Goal: Transaction & Acquisition: Purchase product/service

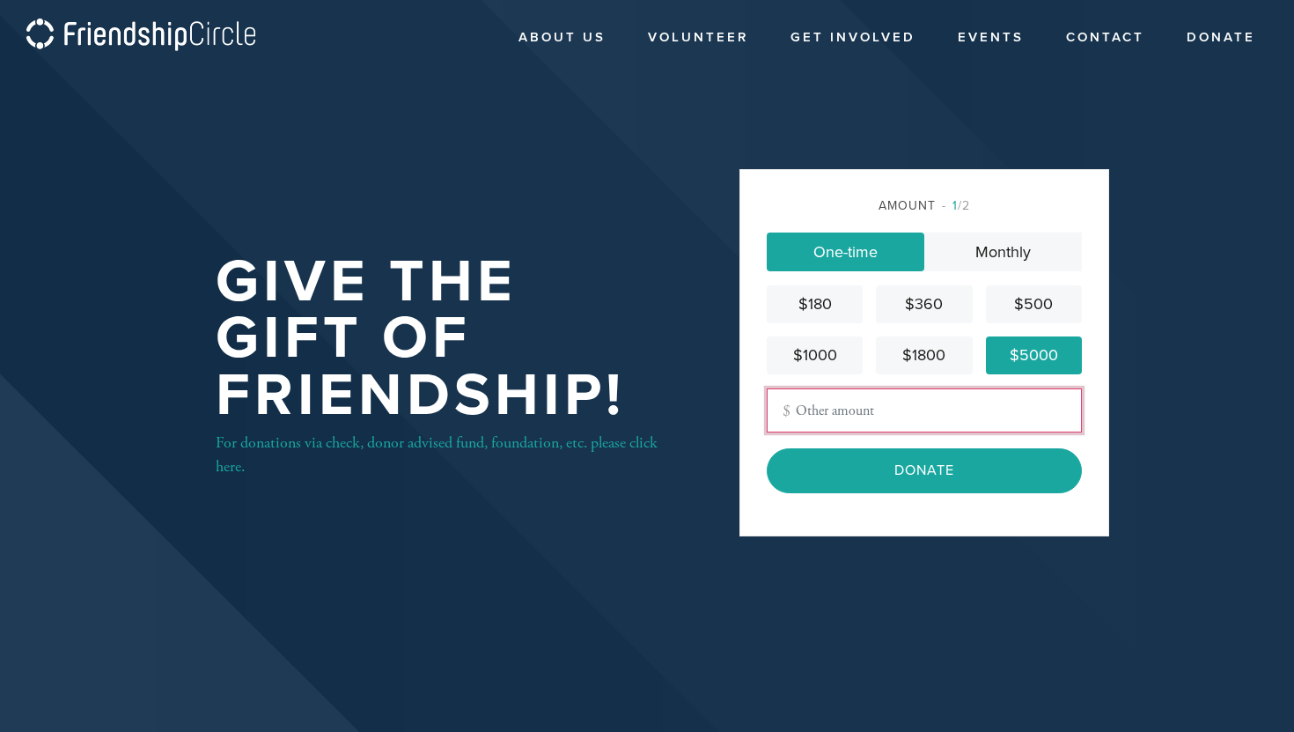
click at [891, 423] on input "Other Amount" at bounding box center [924, 410] width 315 height 44
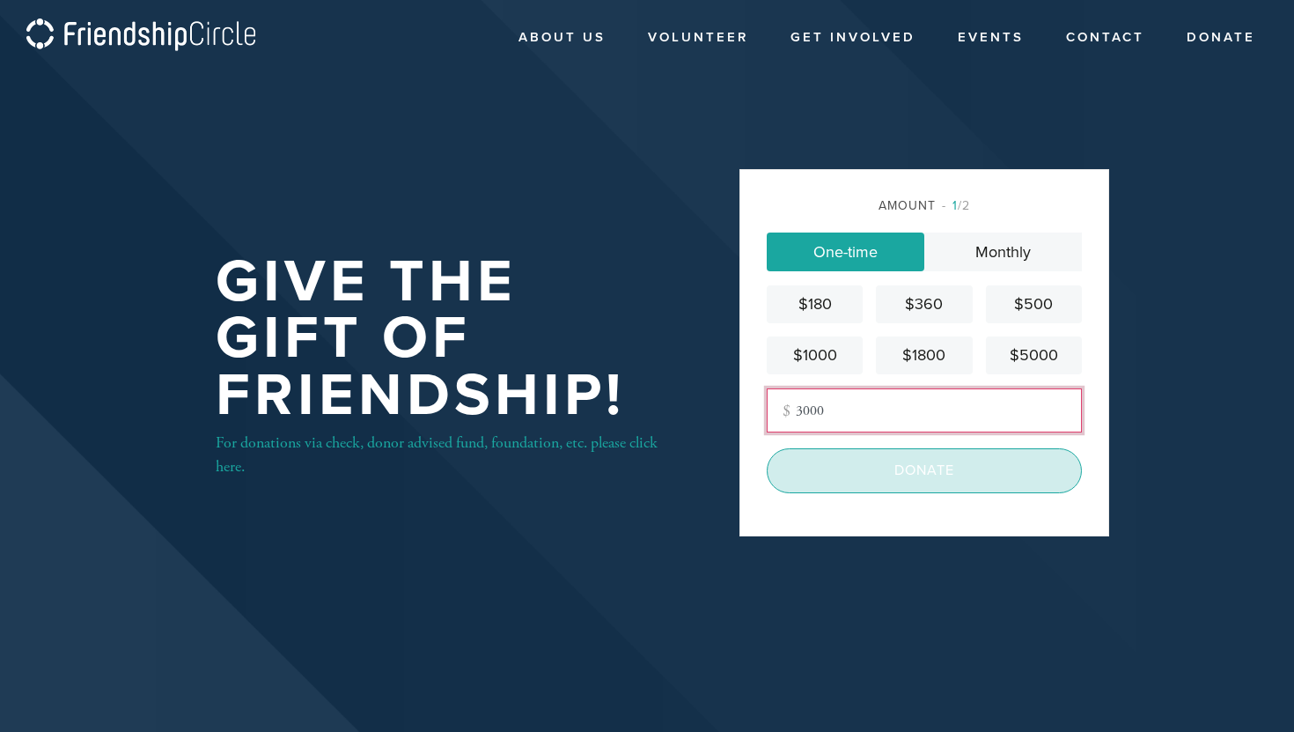
type input "3000"
click at [847, 475] on input "Donate" at bounding box center [924, 470] width 315 height 44
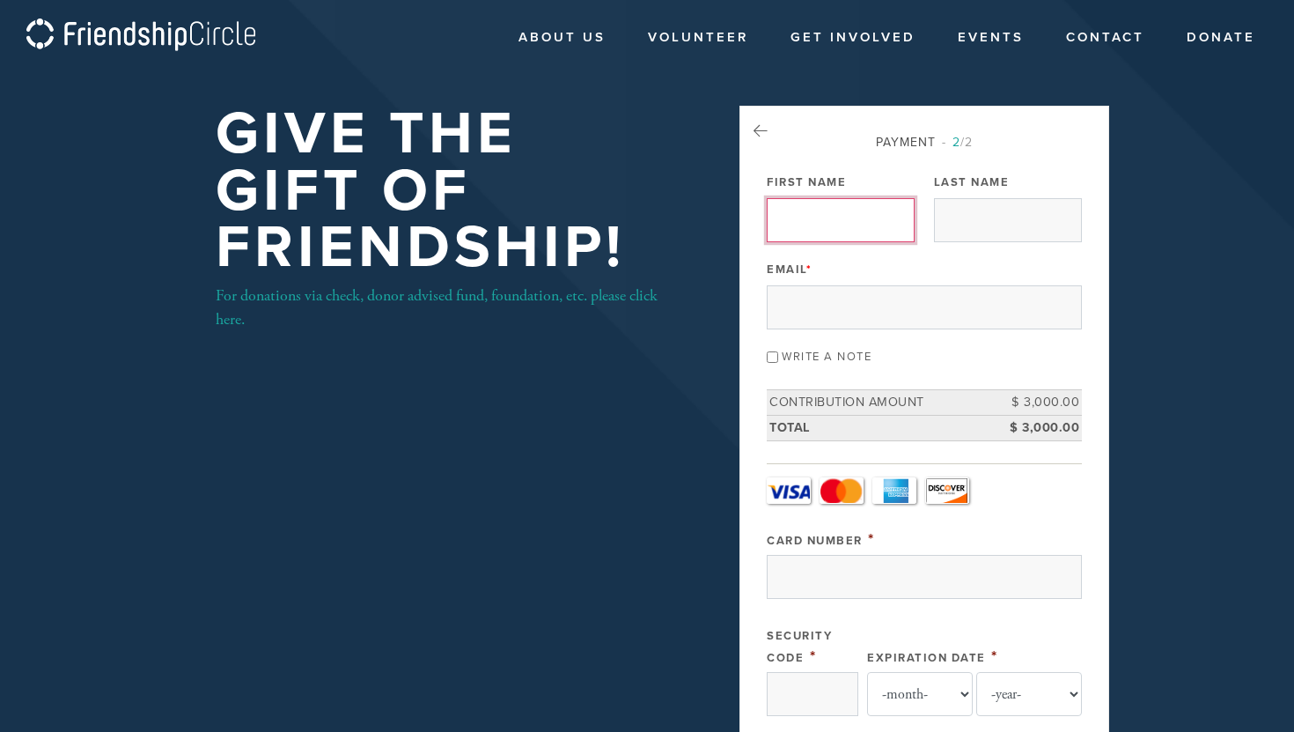
click at [790, 210] on input "First Name" at bounding box center [841, 220] width 148 height 44
click at [801, 225] on input "First Name" at bounding box center [841, 220] width 148 height 44
type input "Craig"
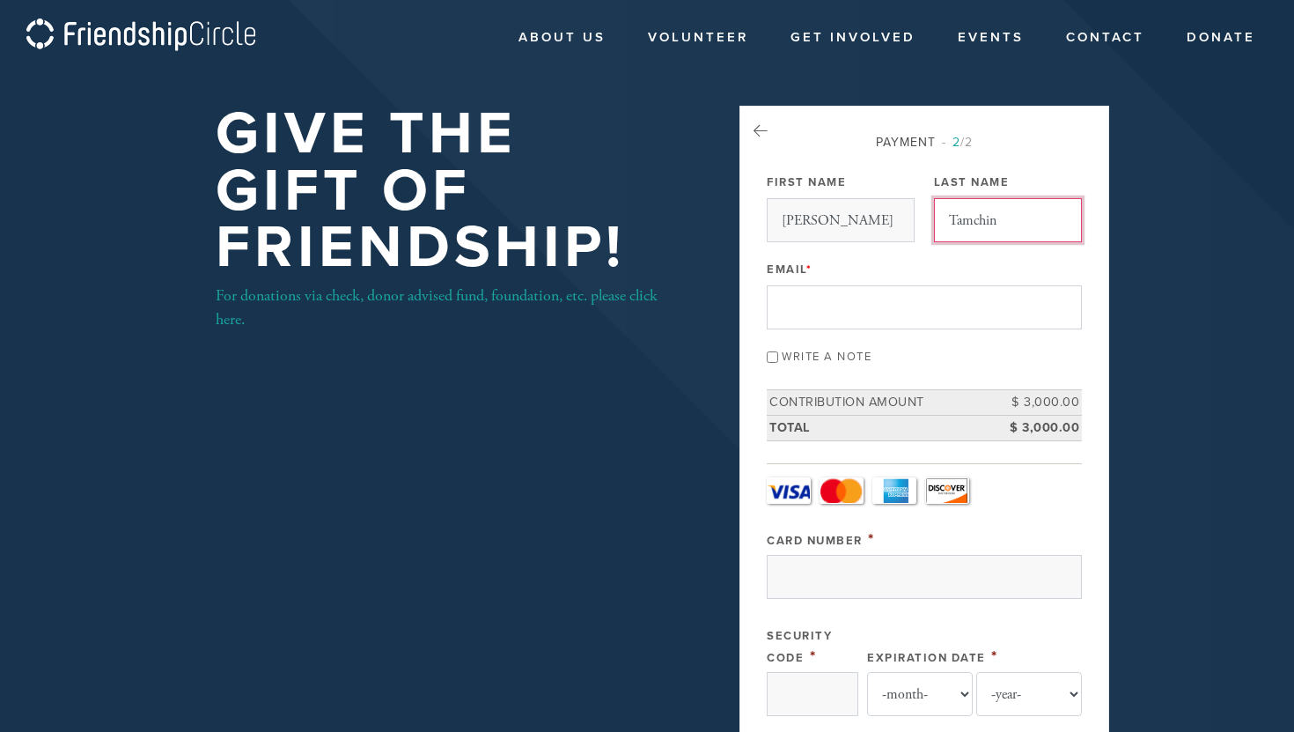
type input "Tamchin"
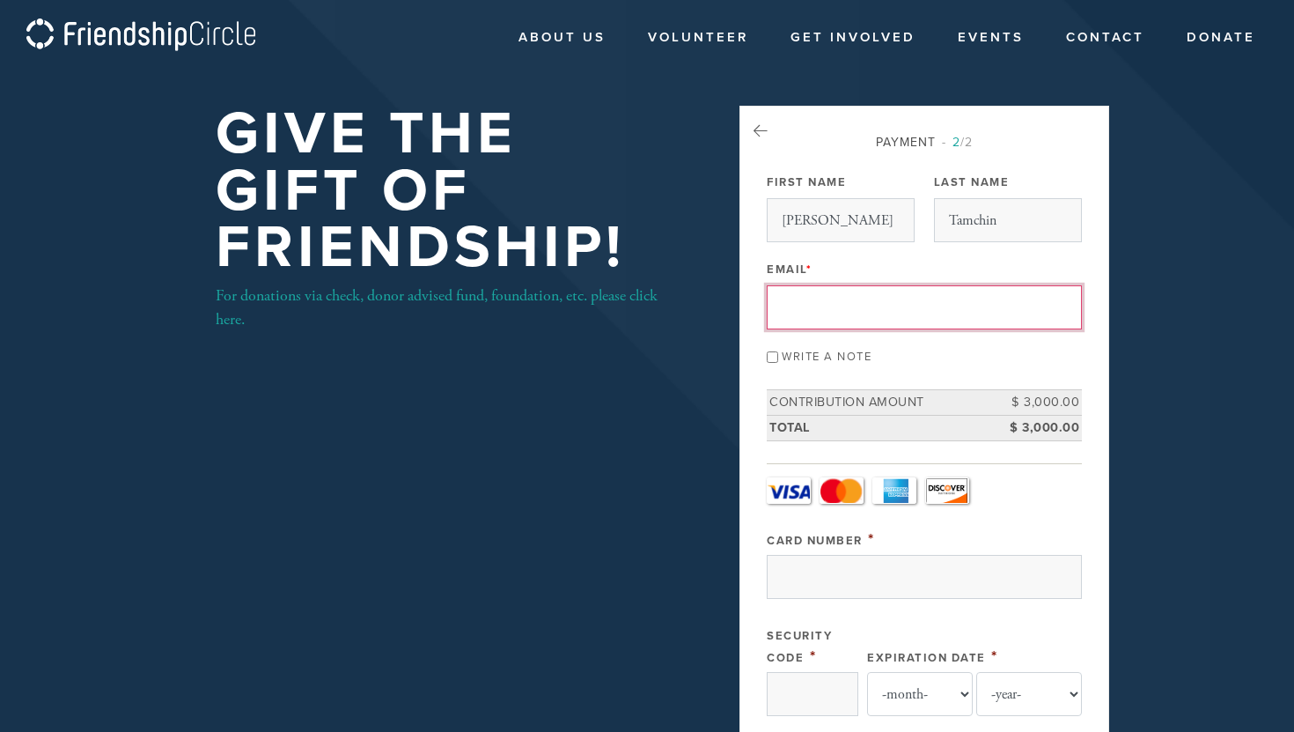
click at [828, 300] on input "Email *" at bounding box center [924, 307] width 315 height 44
type input "ctamchin@gmail.com"
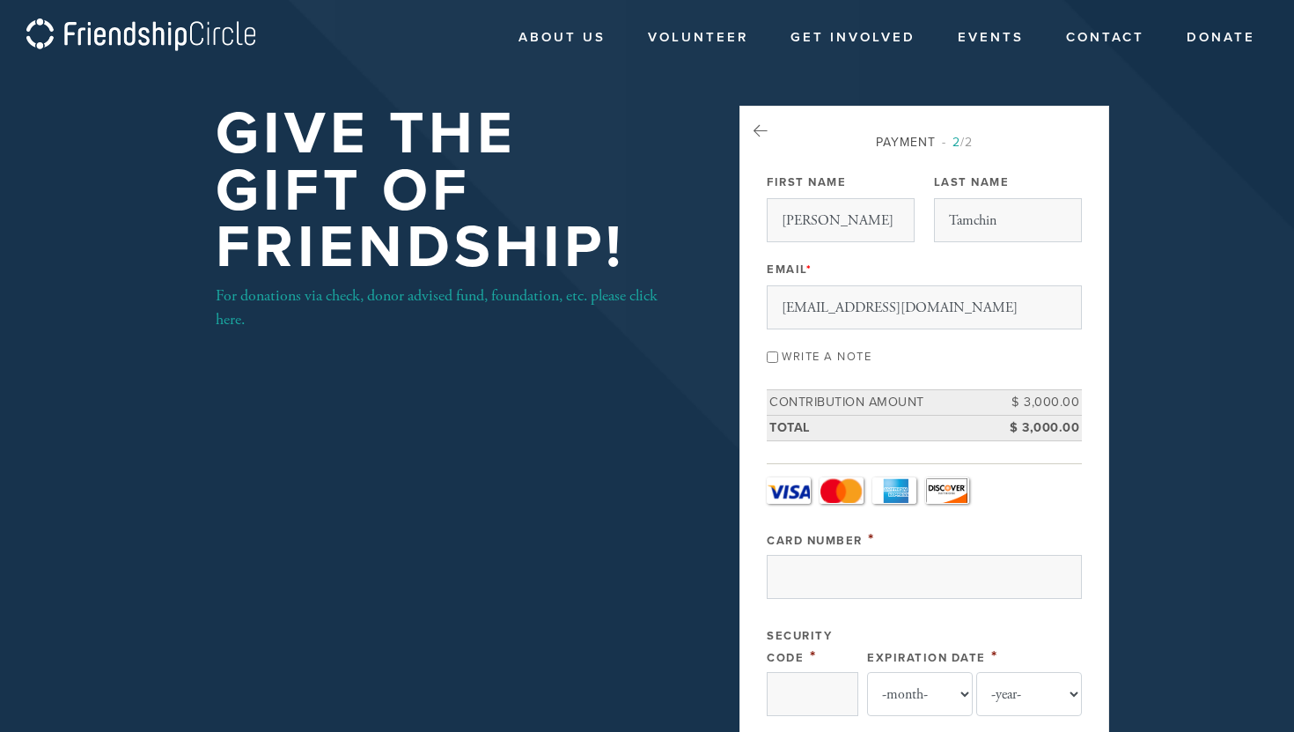
click at [774, 363] on div "Write a note" at bounding box center [924, 355] width 315 height 24
click at [773, 357] on input "Write a note" at bounding box center [772, 356] width 11 height 11
checkbox input "true"
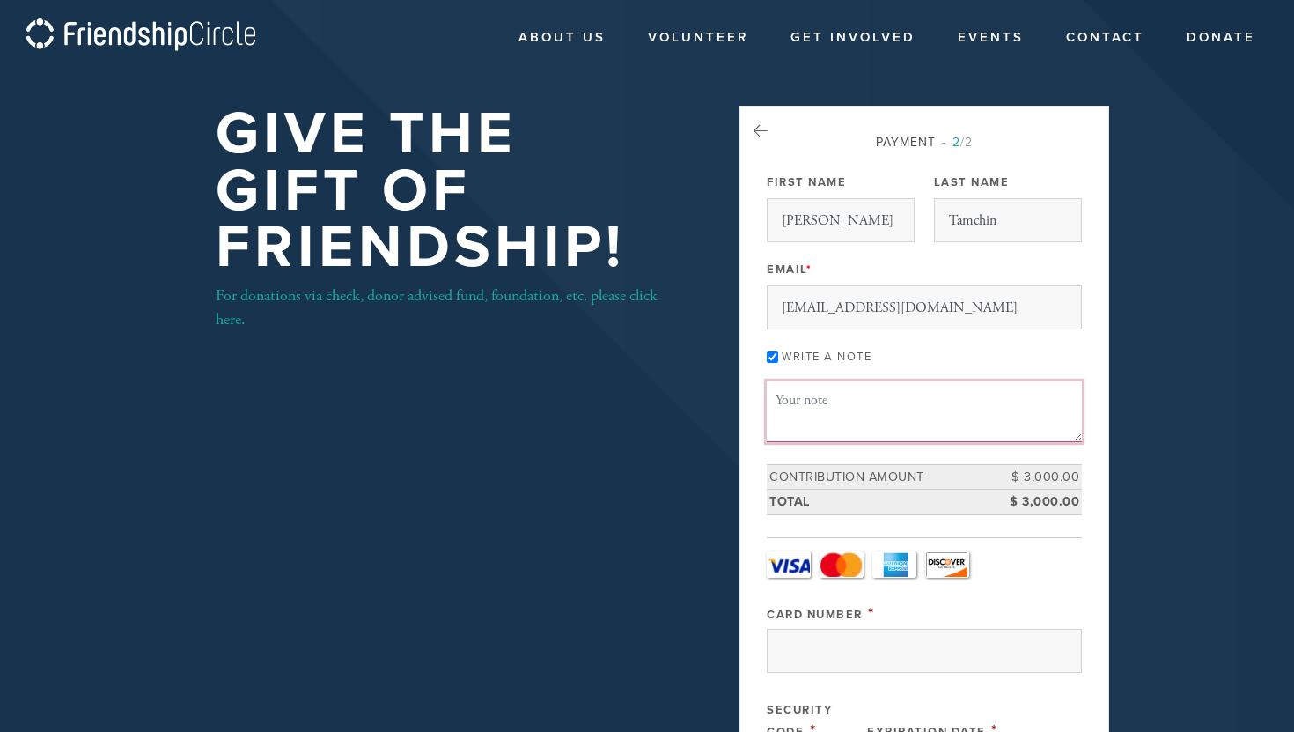
click at [811, 401] on textarea "Message or dedication" at bounding box center [924, 411] width 315 height 60
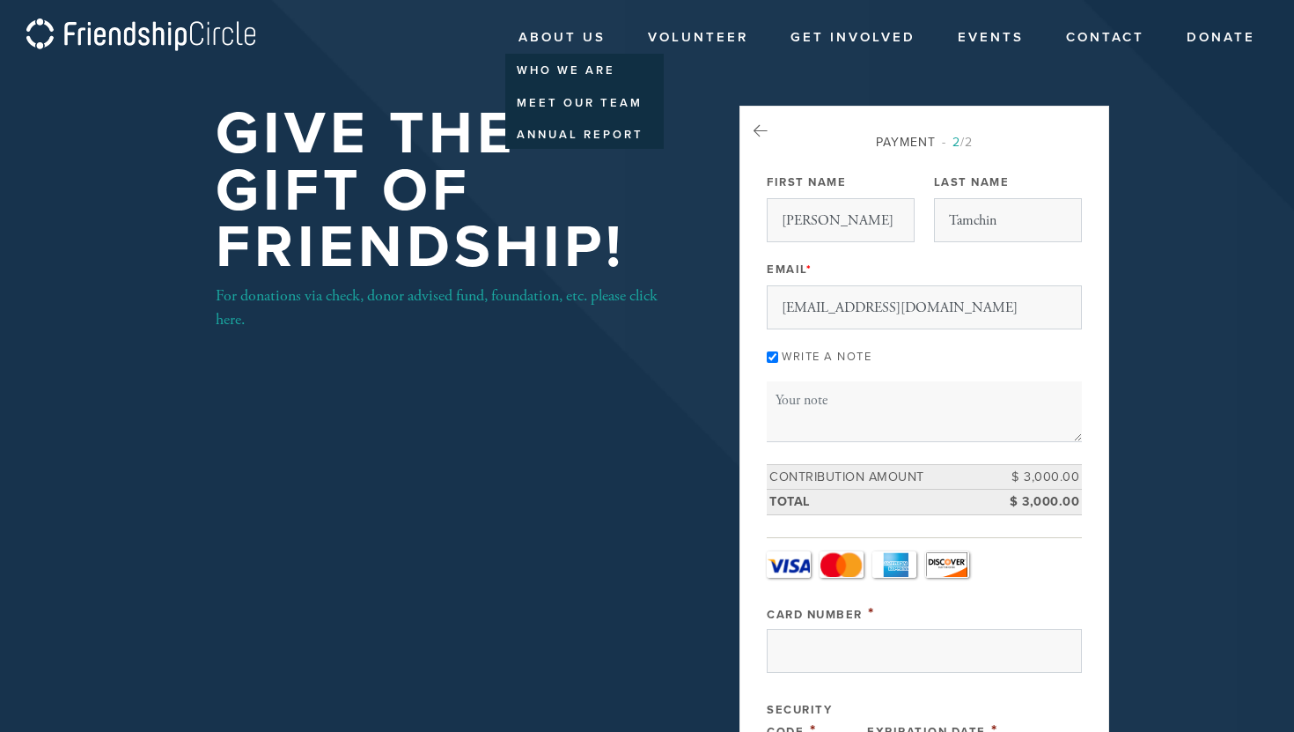
click at [579, 37] on link "About Us" at bounding box center [562, 37] width 114 height 33
click at [564, 71] on link "Who We Are" at bounding box center [580, 71] width 151 height 29
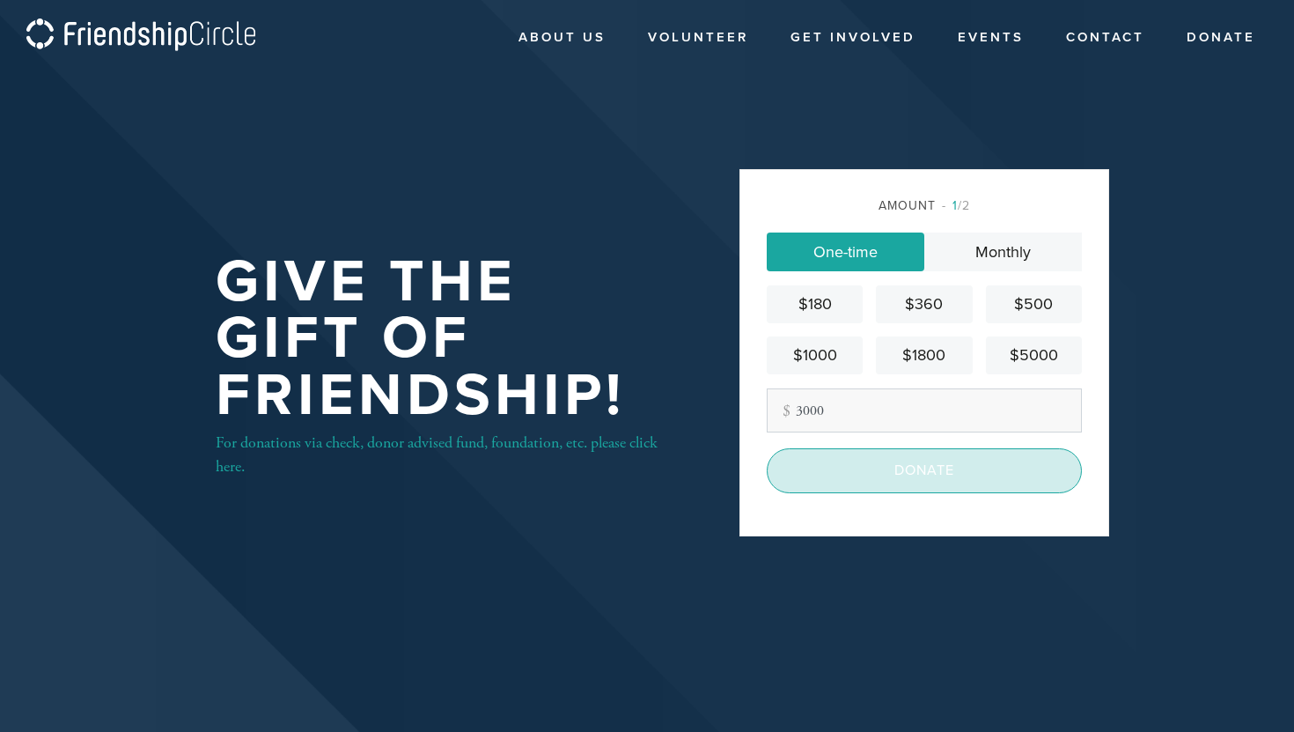
type input "3000"
click at [902, 466] on input "Donate" at bounding box center [924, 470] width 315 height 44
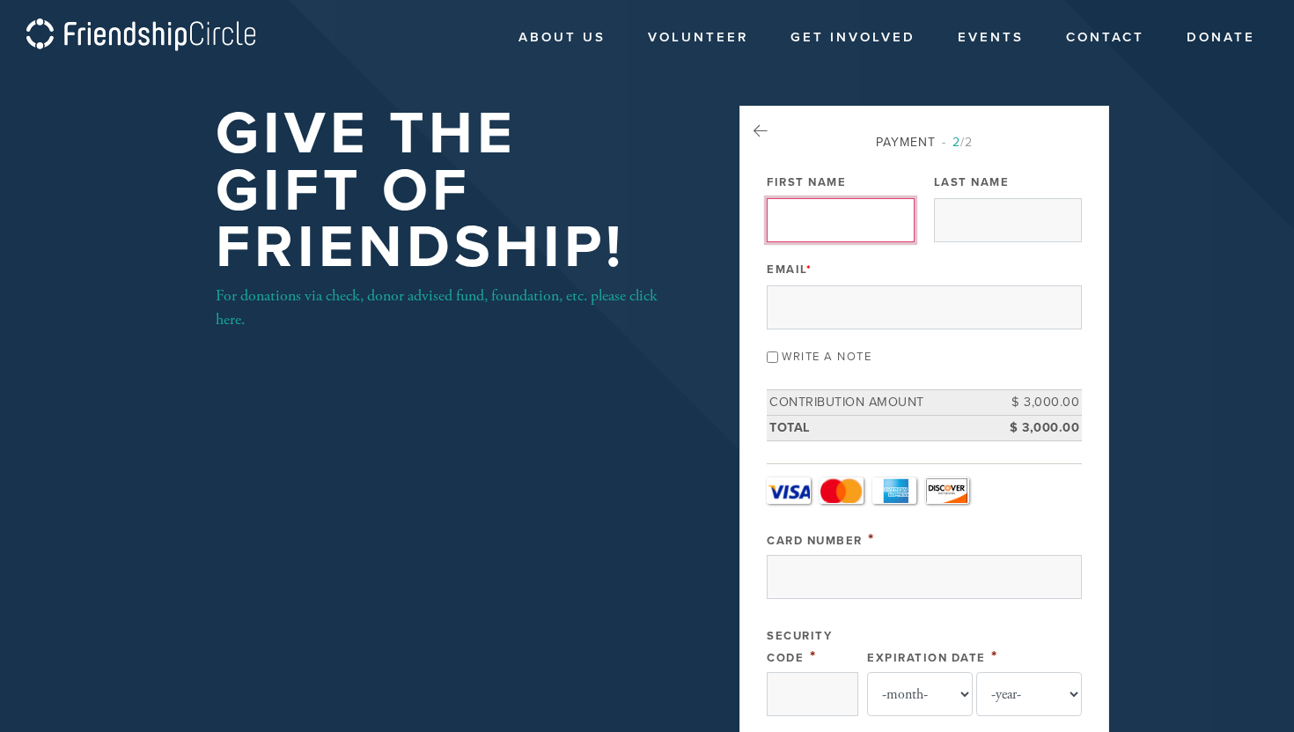
click at [810, 213] on input "First Name" at bounding box center [841, 220] width 148 height 44
type input "[PERSON_NAME]"
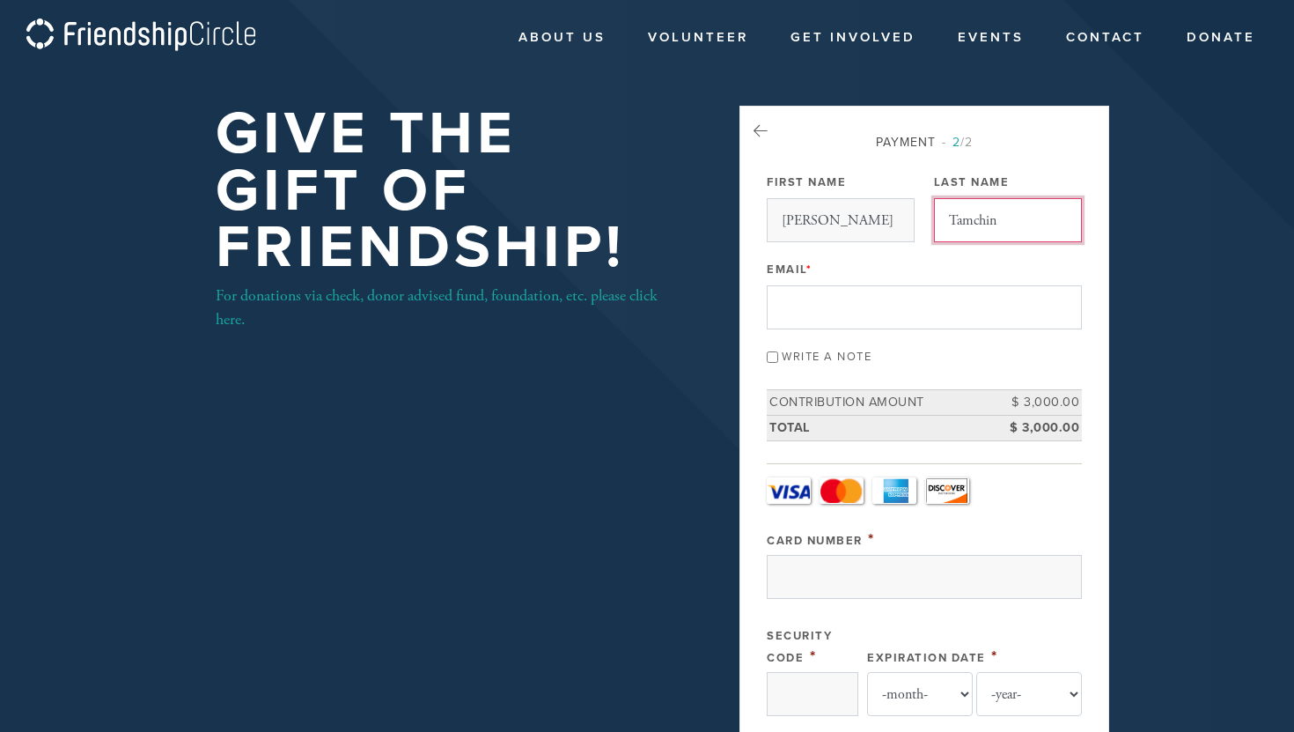
type input "Tamchin"
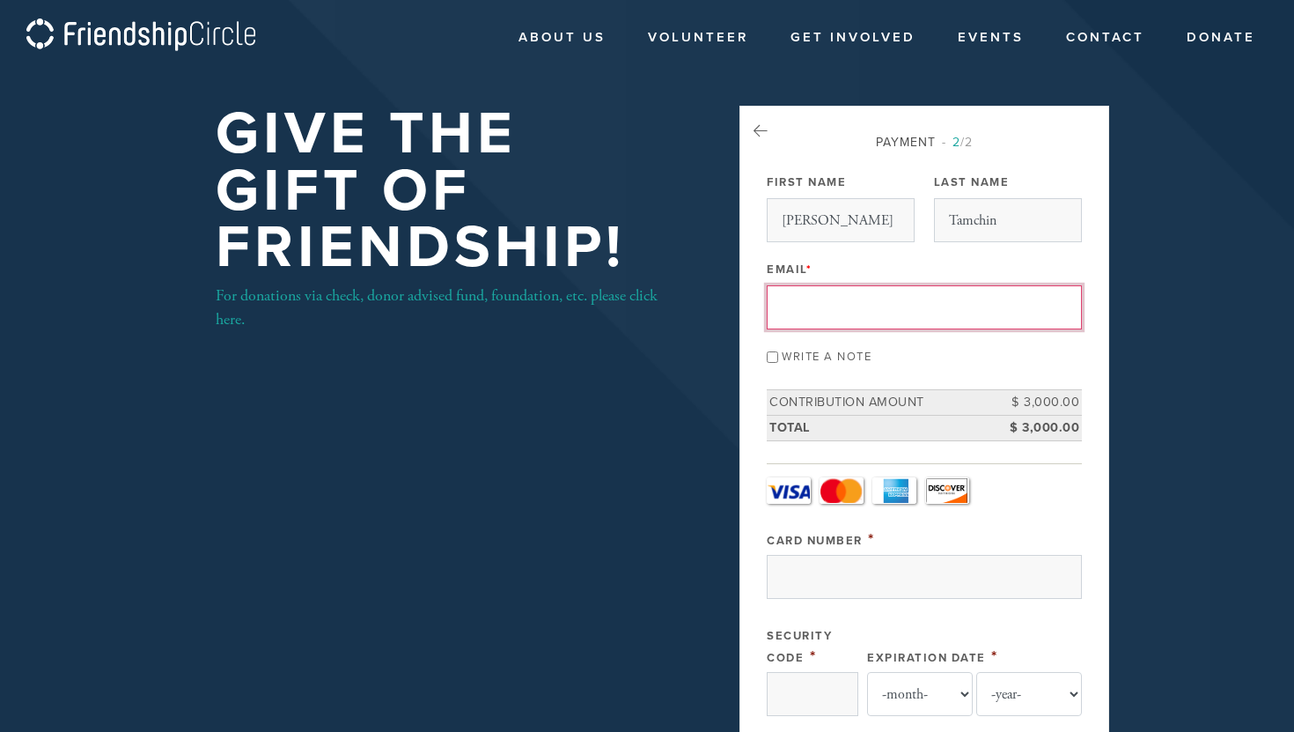
click at [805, 304] on input "Email *" at bounding box center [924, 307] width 315 height 44
type input "[EMAIL_ADDRESS][DOMAIN_NAME]"
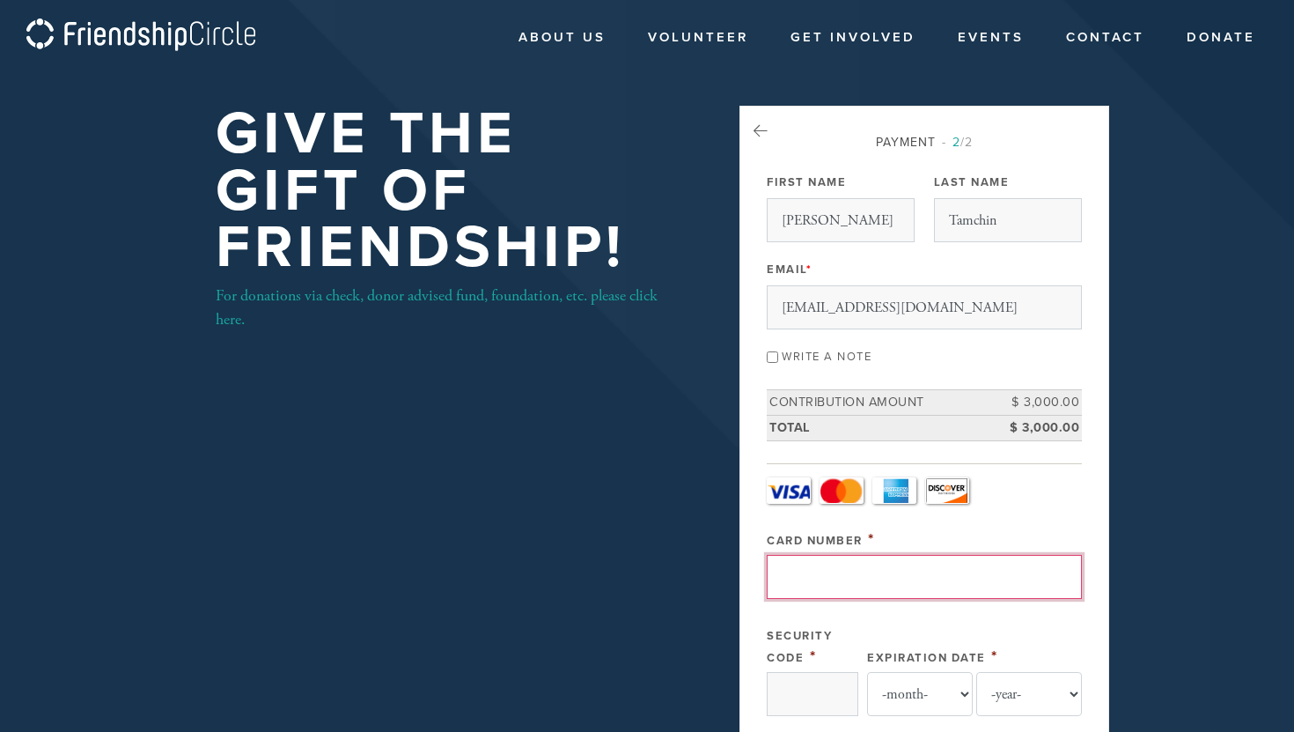
click at [837, 582] on input "Card Number" at bounding box center [924, 577] width 315 height 44
click at [930, 570] on input "372537824743000" at bounding box center [924, 577] width 315 height 44
drag, startPoint x: 914, startPoint y: 575, endPoint x: 572, endPoint y: 578, distance: 341.6
type input "372537824743000"
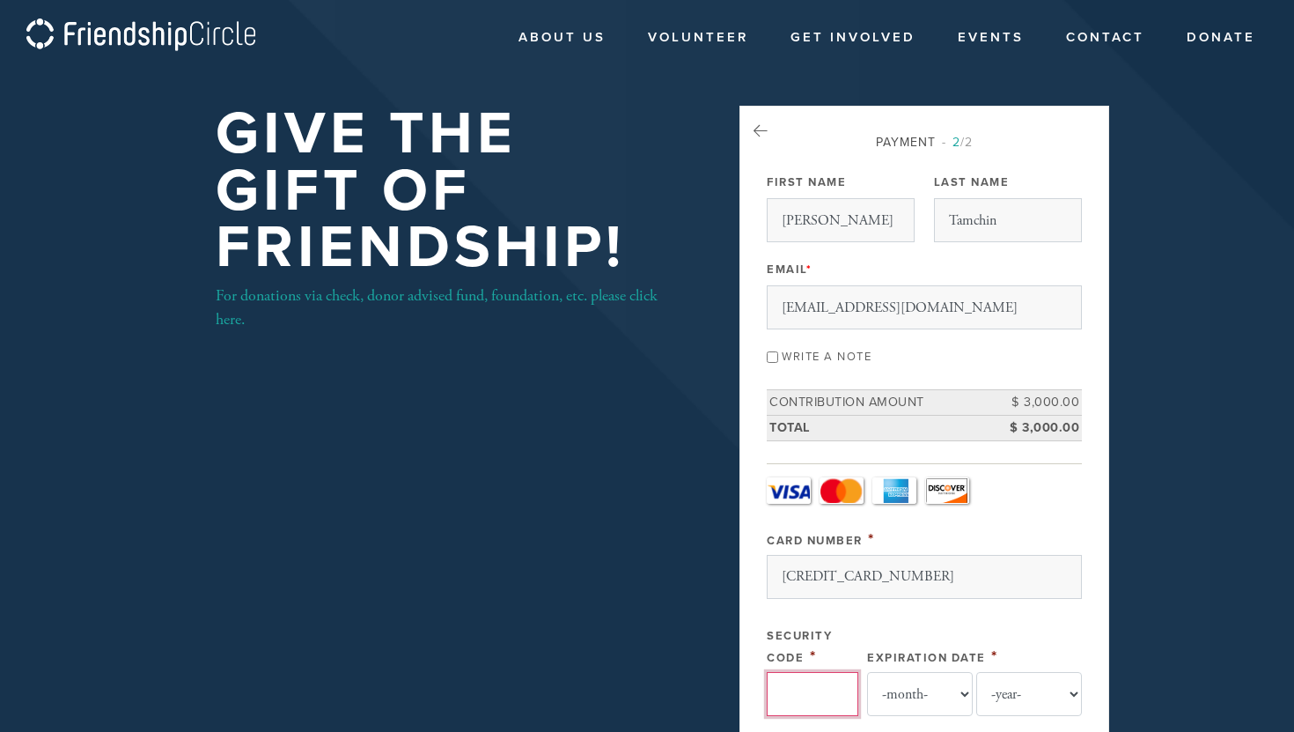
click at [824, 690] on input "Security Code" at bounding box center [813, 694] width 92 height 44
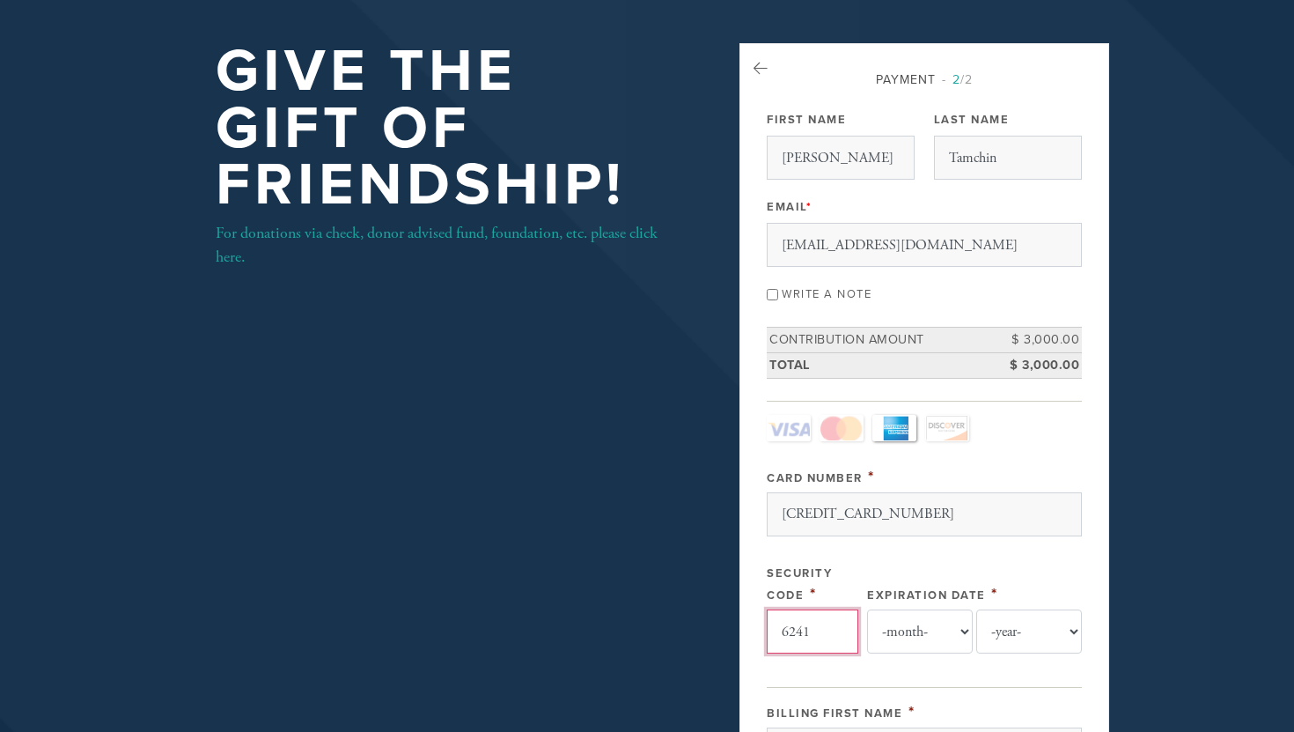
type input "6241"
click at [910, 629] on select "-month- 01 02 03 04 05 06 07 08 09 10 11 12" at bounding box center [920, 631] width 106 height 44
select select "7"
click at [867, 609] on select "-month- 01 02 03 04 05 06 07 08 09 10 11 12" at bounding box center [920, 631] width 106 height 44
click at [1035, 633] on select "-year- 2025 2026 2027 2028 2029 2030 2031 2032 2033 2034 2035" at bounding box center [1029, 631] width 106 height 44
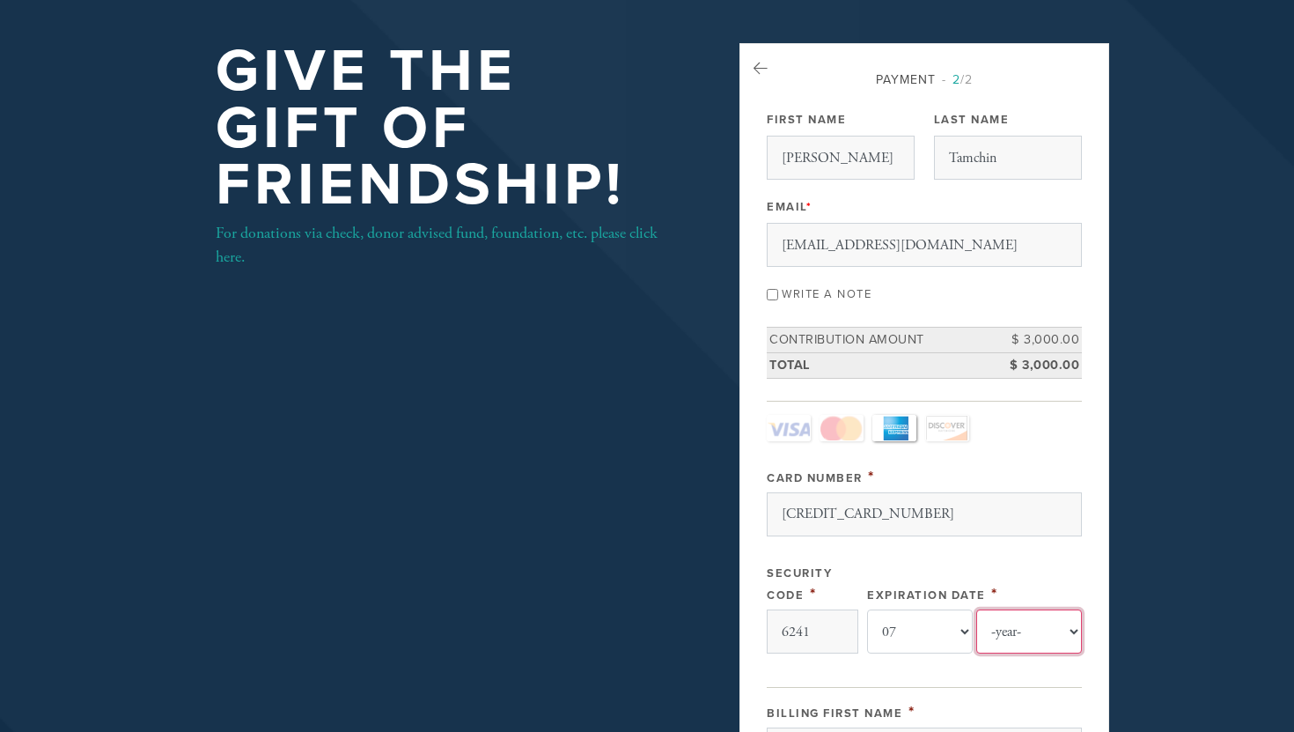
select select "2027"
click at [976, 609] on select "-year- 2025 2026 2027 2028 2029 2030 2031 2032 2033 2034 2035" at bounding box center [1029, 631] width 106 height 44
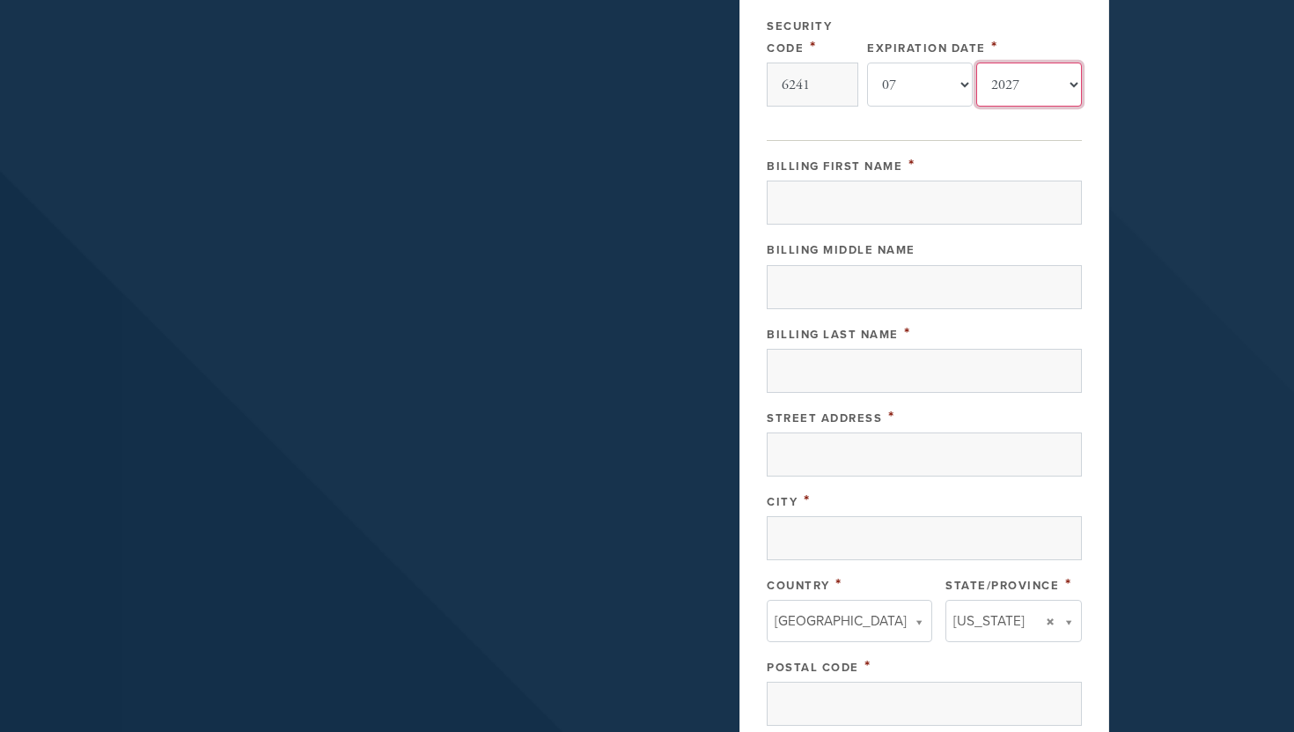
scroll to position [607, 0]
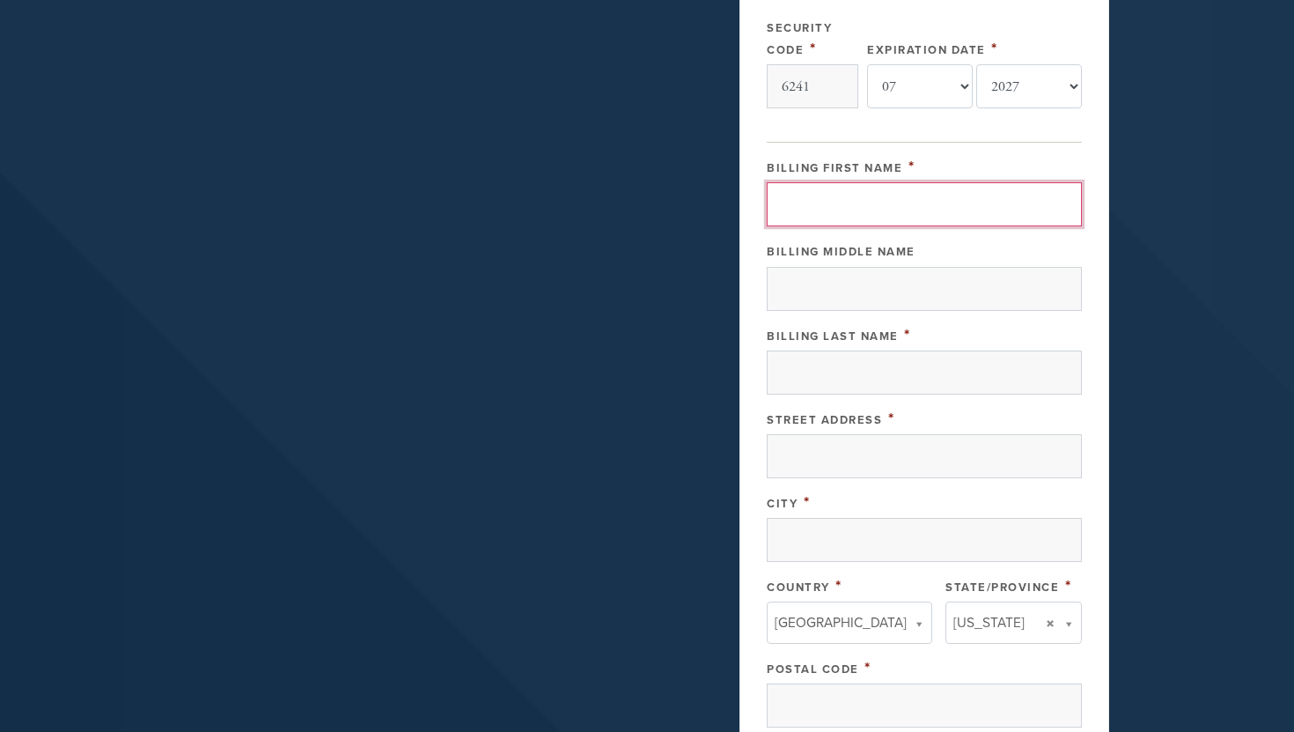
click at [867, 206] on input "Billing First Name" at bounding box center [924, 204] width 315 height 44
type input "B"
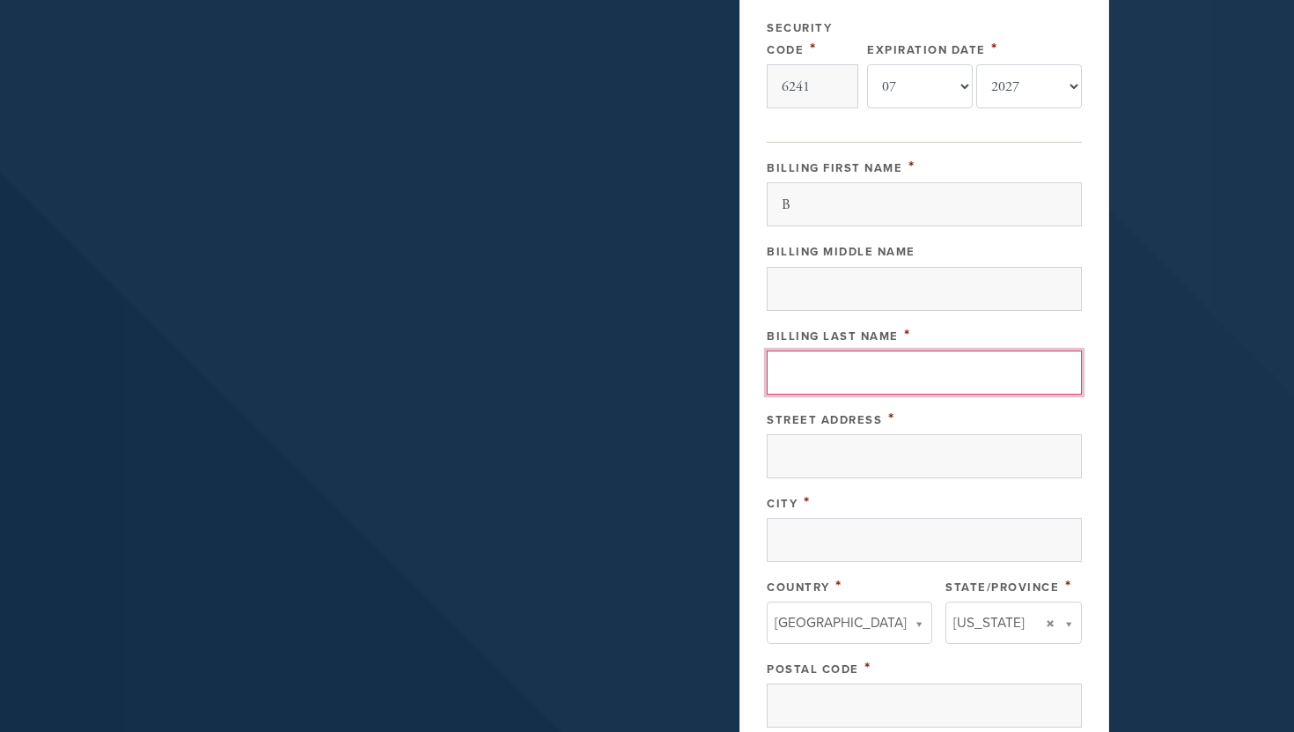
click at [821, 372] on input "Billing Last Name" at bounding box center [924, 372] width 315 height 44
type input "Tamchin"
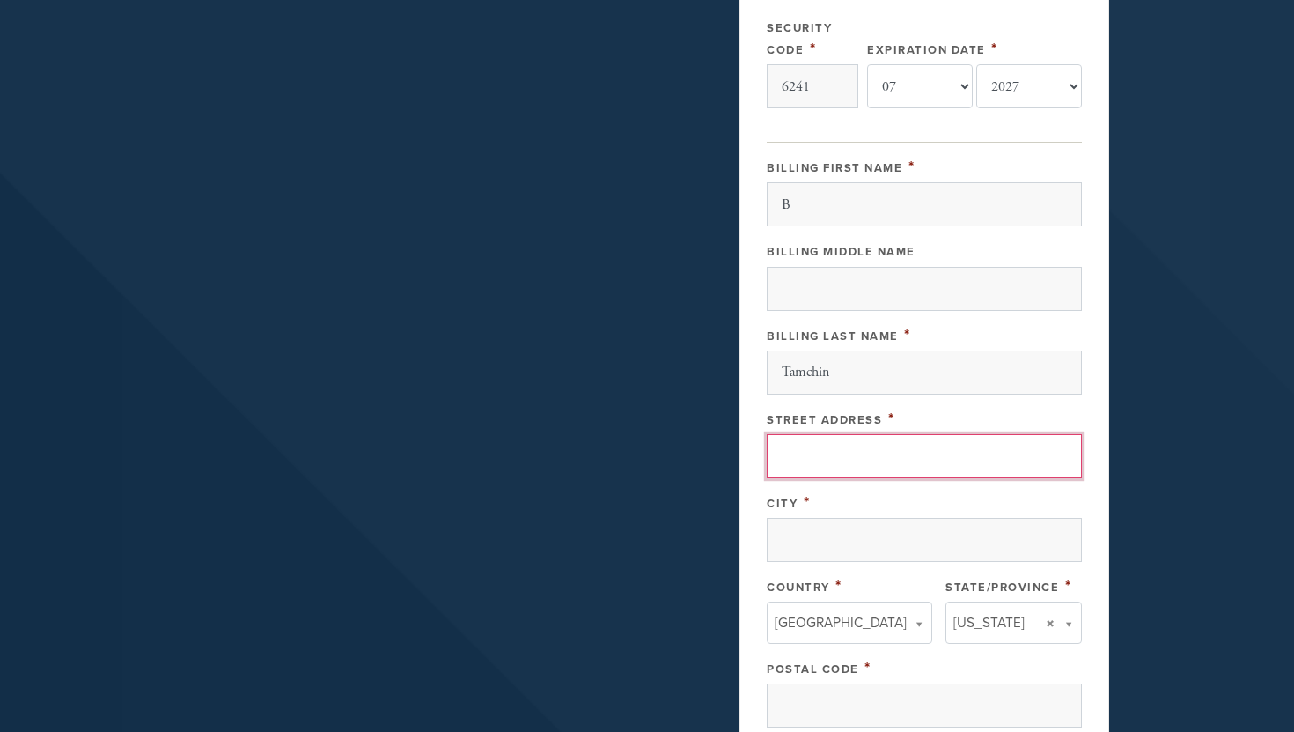
click at [798, 461] on input "Street Address" at bounding box center [924, 456] width 315 height 44
type input "1"
type input "9"
type input "19100 Fox Landing Drive"
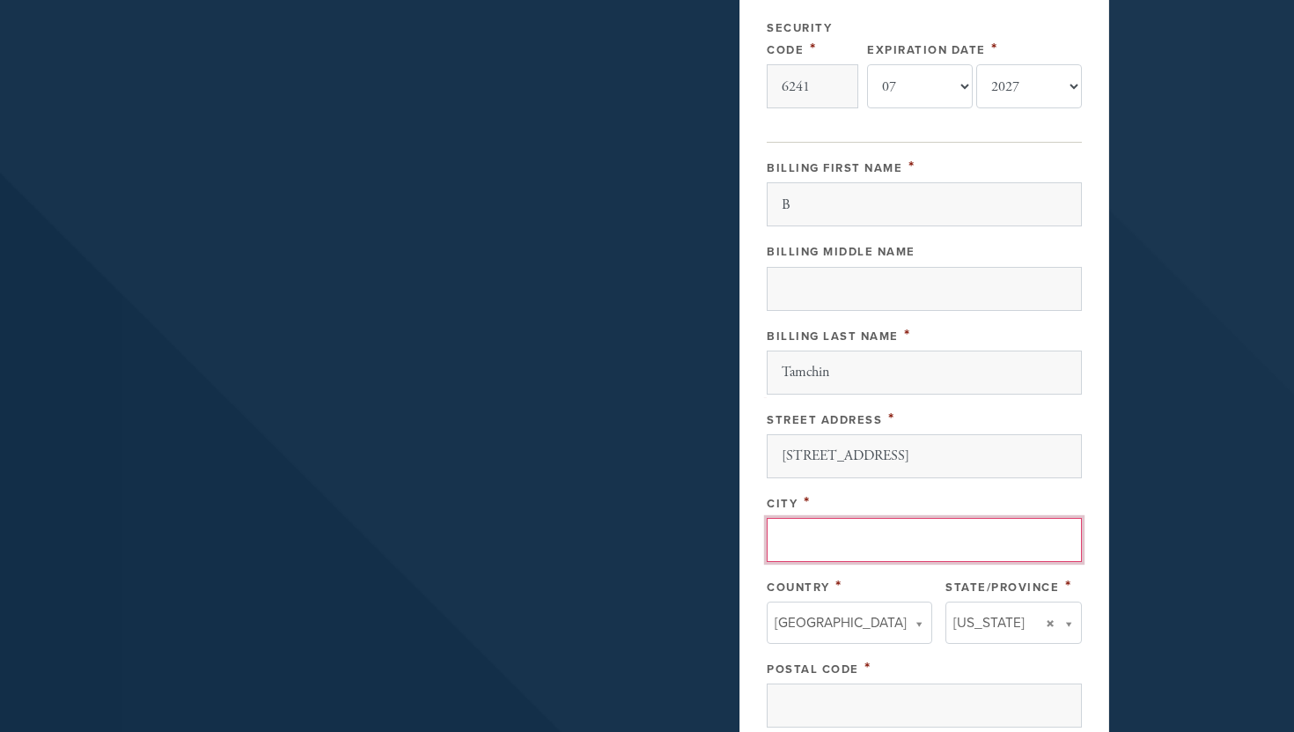
click at [808, 559] on input "City" at bounding box center [924, 540] width 315 height 44
type input "Boca Raton"
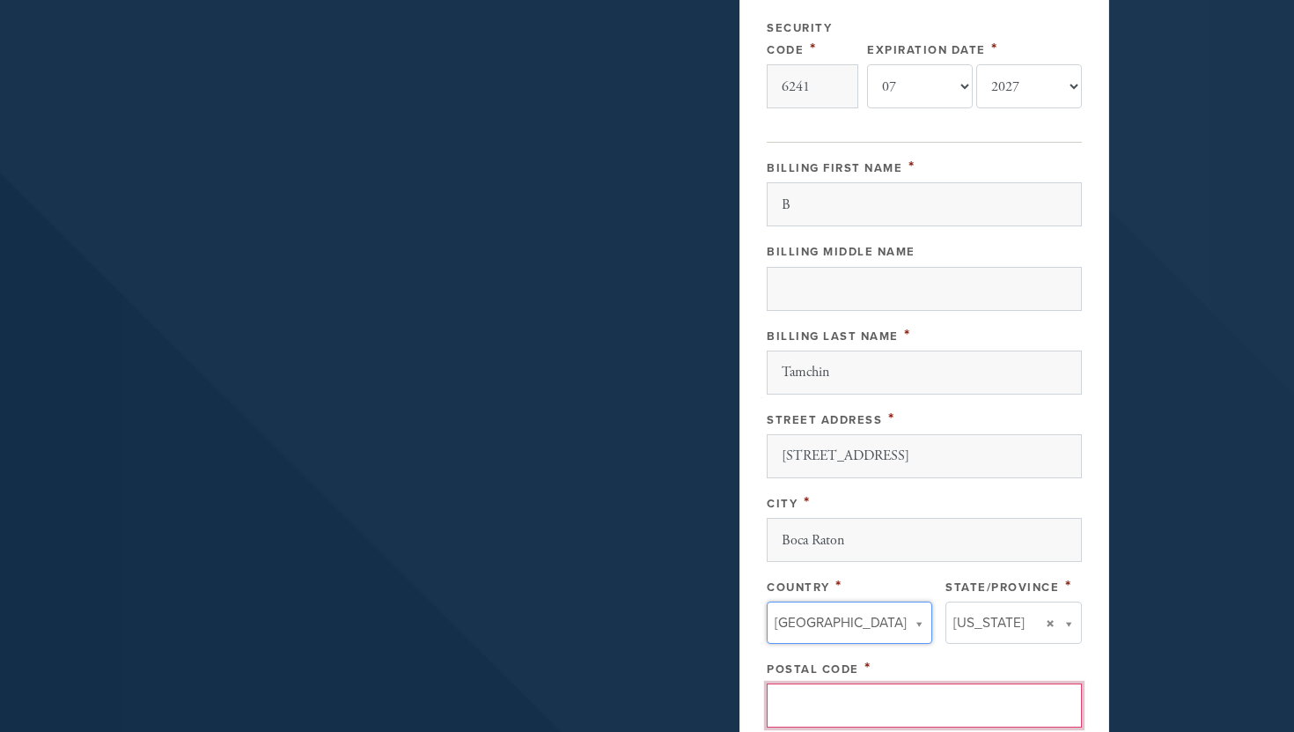
click at [846, 718] on input "Postal Code" at bounding box center [924, 705] width 315 height 44
type input "1"
type input "2"
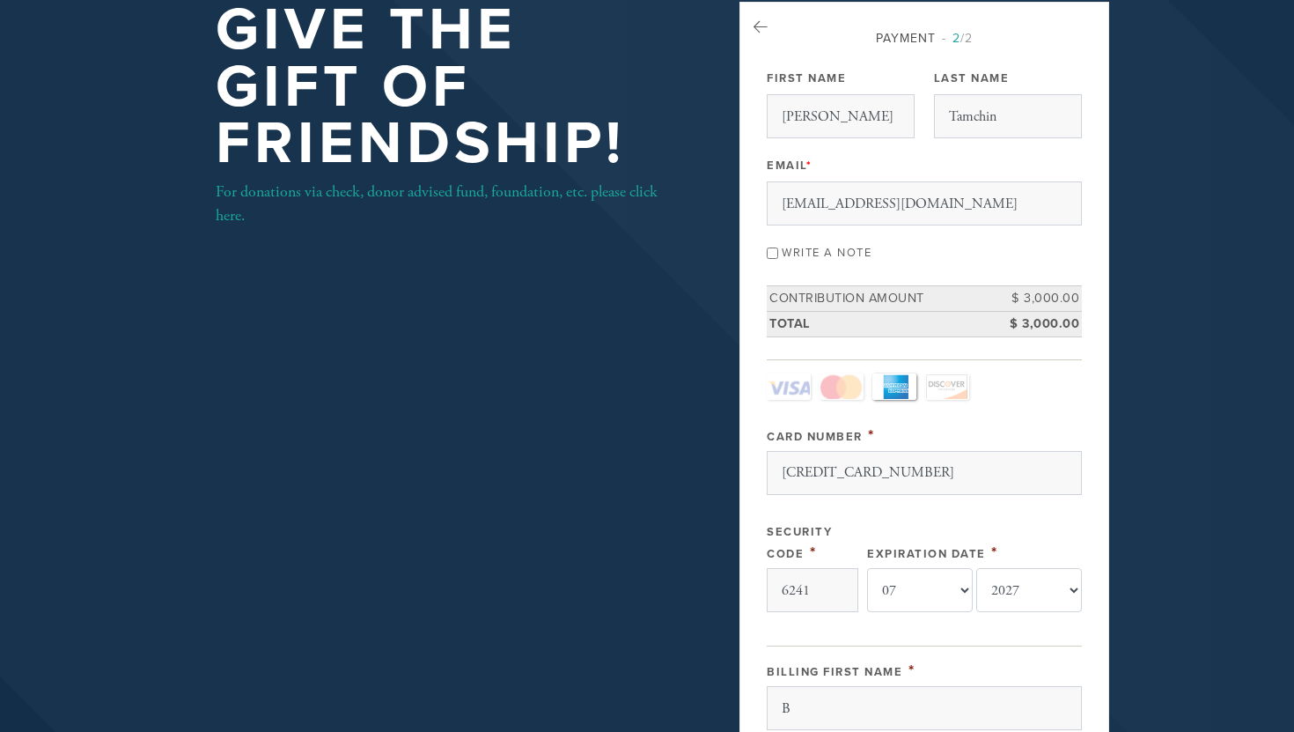
scroll to position [0, 0]
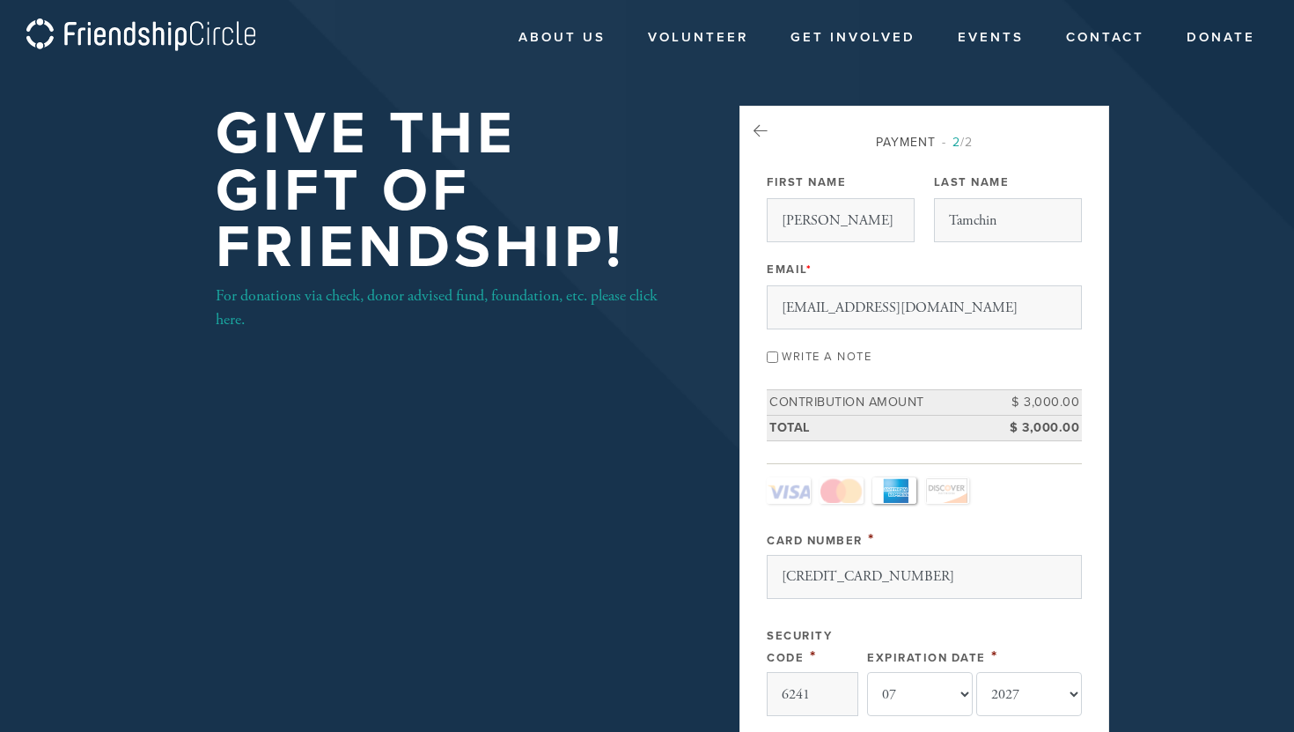
type input "33434"
click at [777, 357] on input "Write a note" at bounding box center [772, 356] width 11 height 11
checkbox input "true"
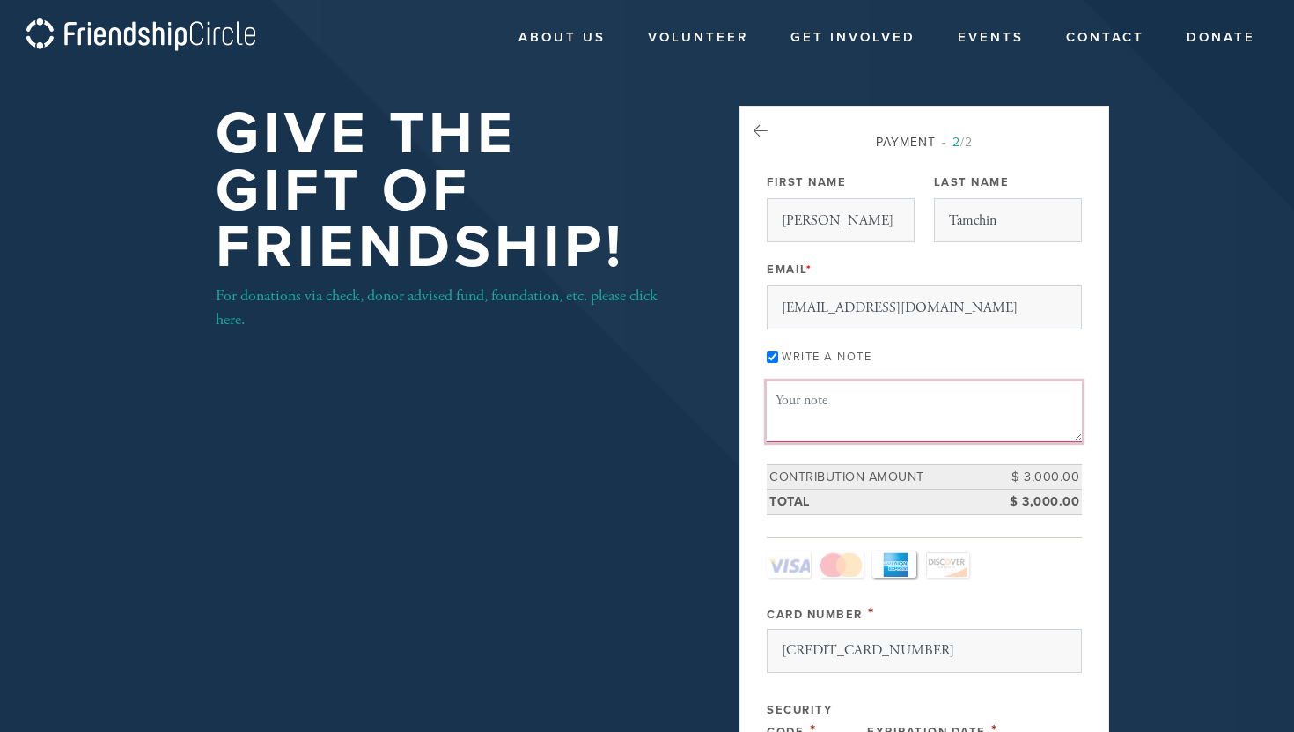
click at [794, 417] on textarea "Message or dedication" at bounding box center [924, 411] width 315 height 60
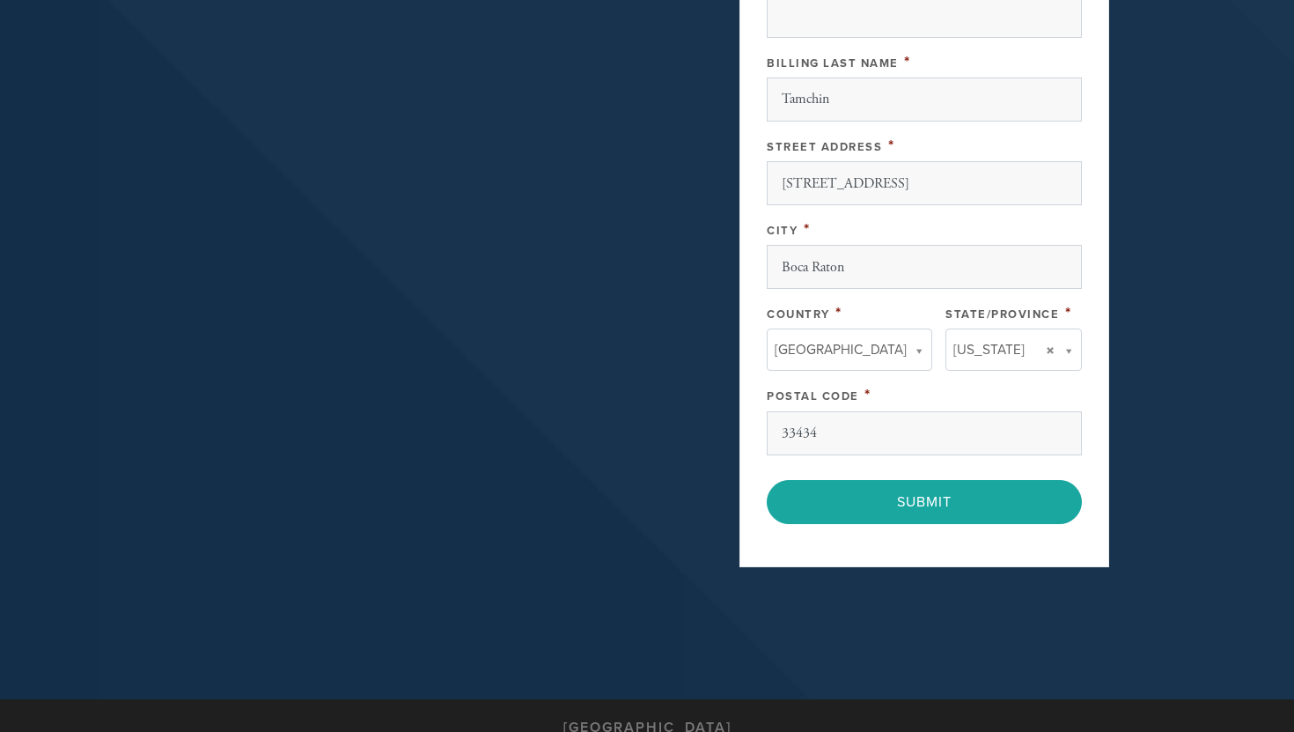
scroll to position [956, 0]
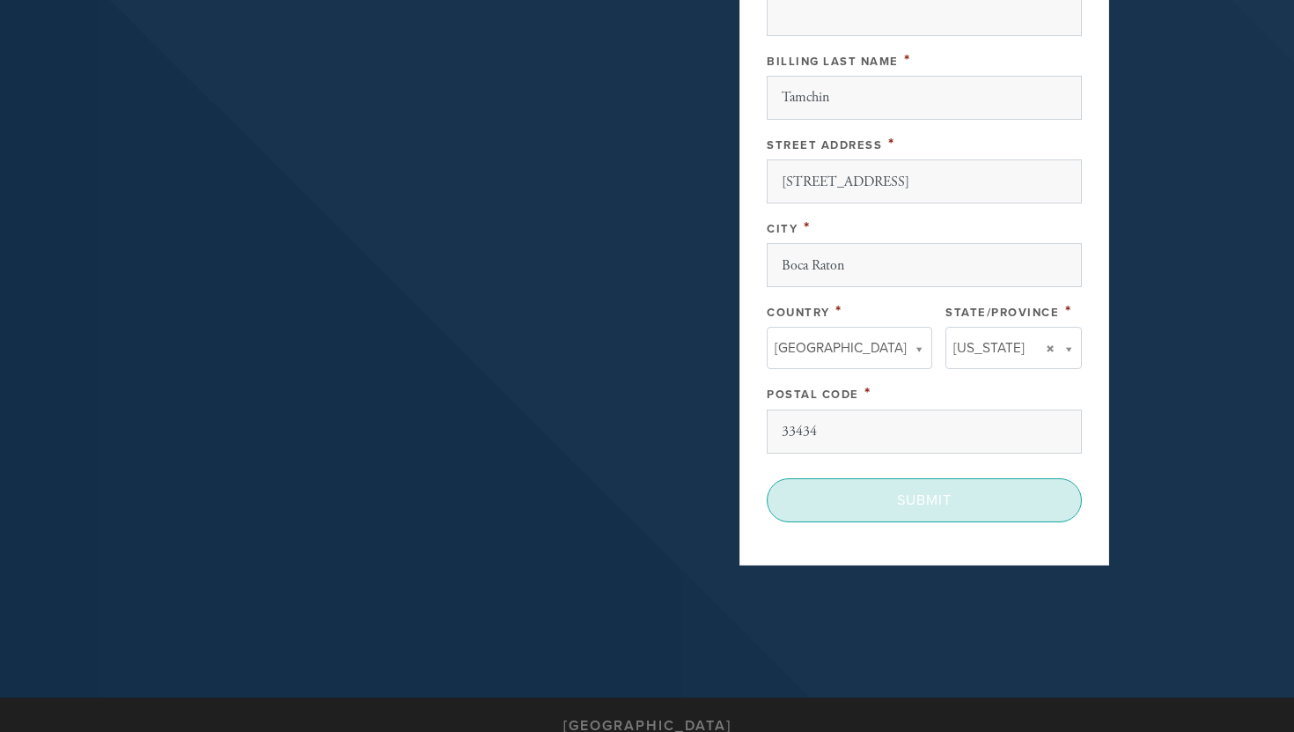
type textarea "On behalf of Sydney Tamchin"
click at [892, 512] on input "Submit" at bounding box center [924, 500] width 315 height 44
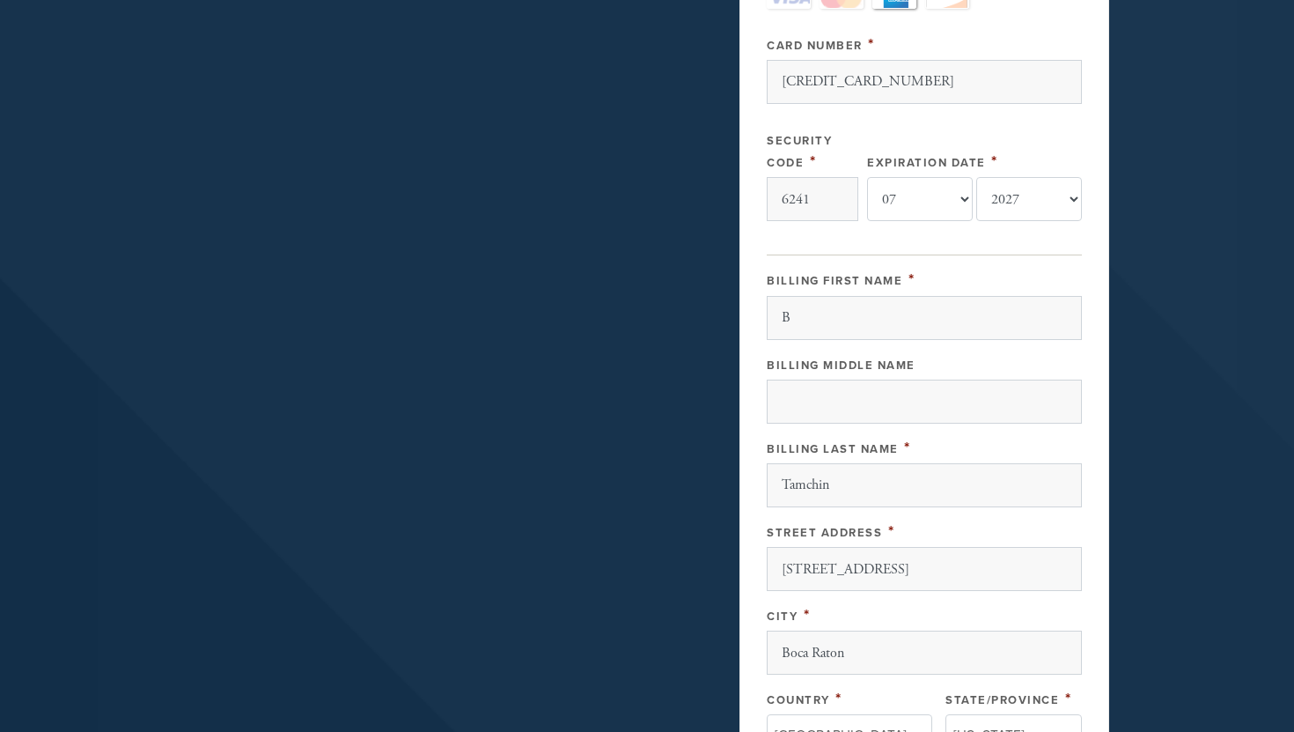
scroll to position [644, 0]
